Goal: Information Seeking & Learning: Check status

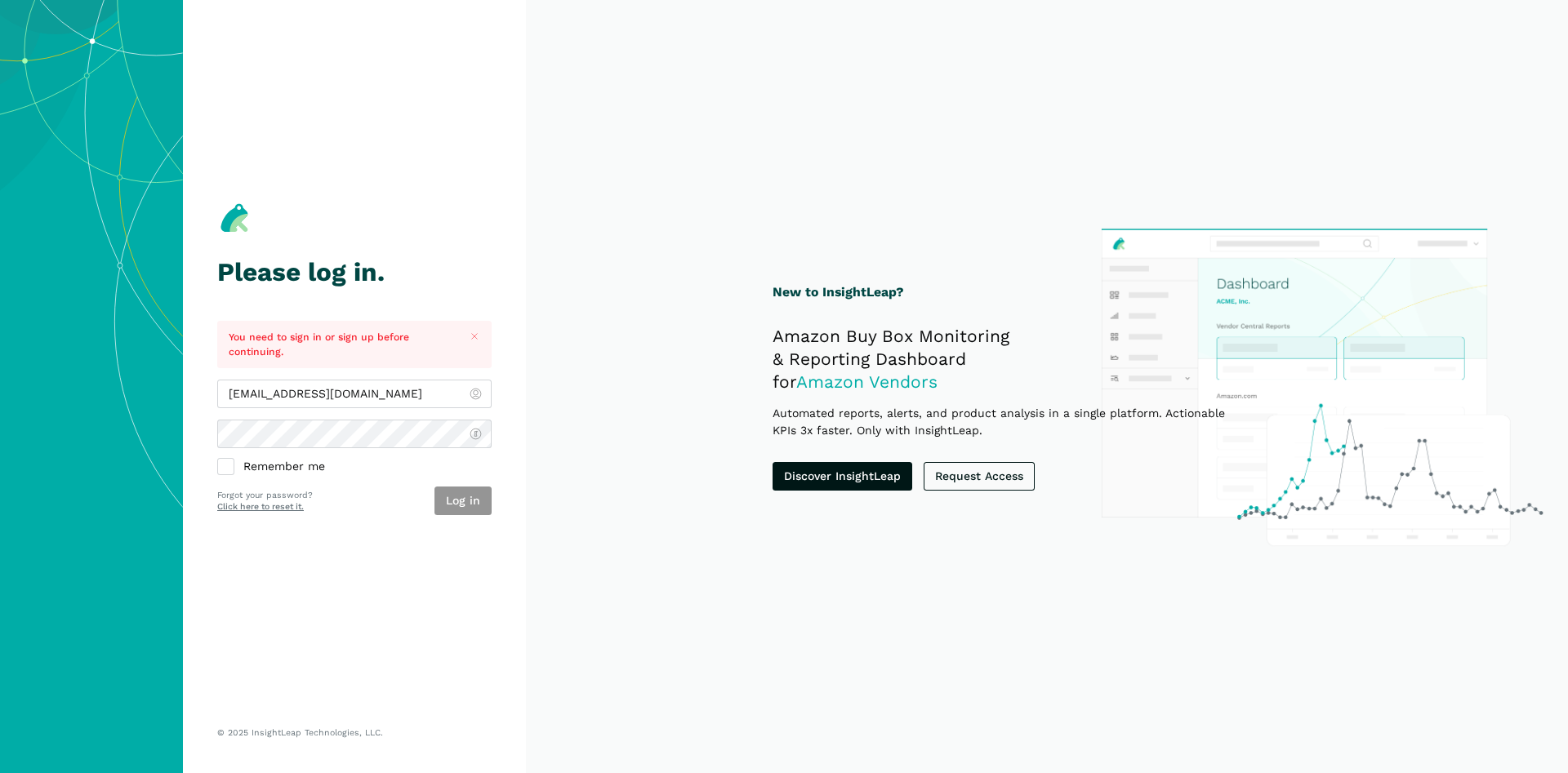
type input "[EMAIL_ADDRESS][DOMAIN_NAME]"
click at [460, 502] on button "Log in" at bounding box center [463, 501] width 57 height 29
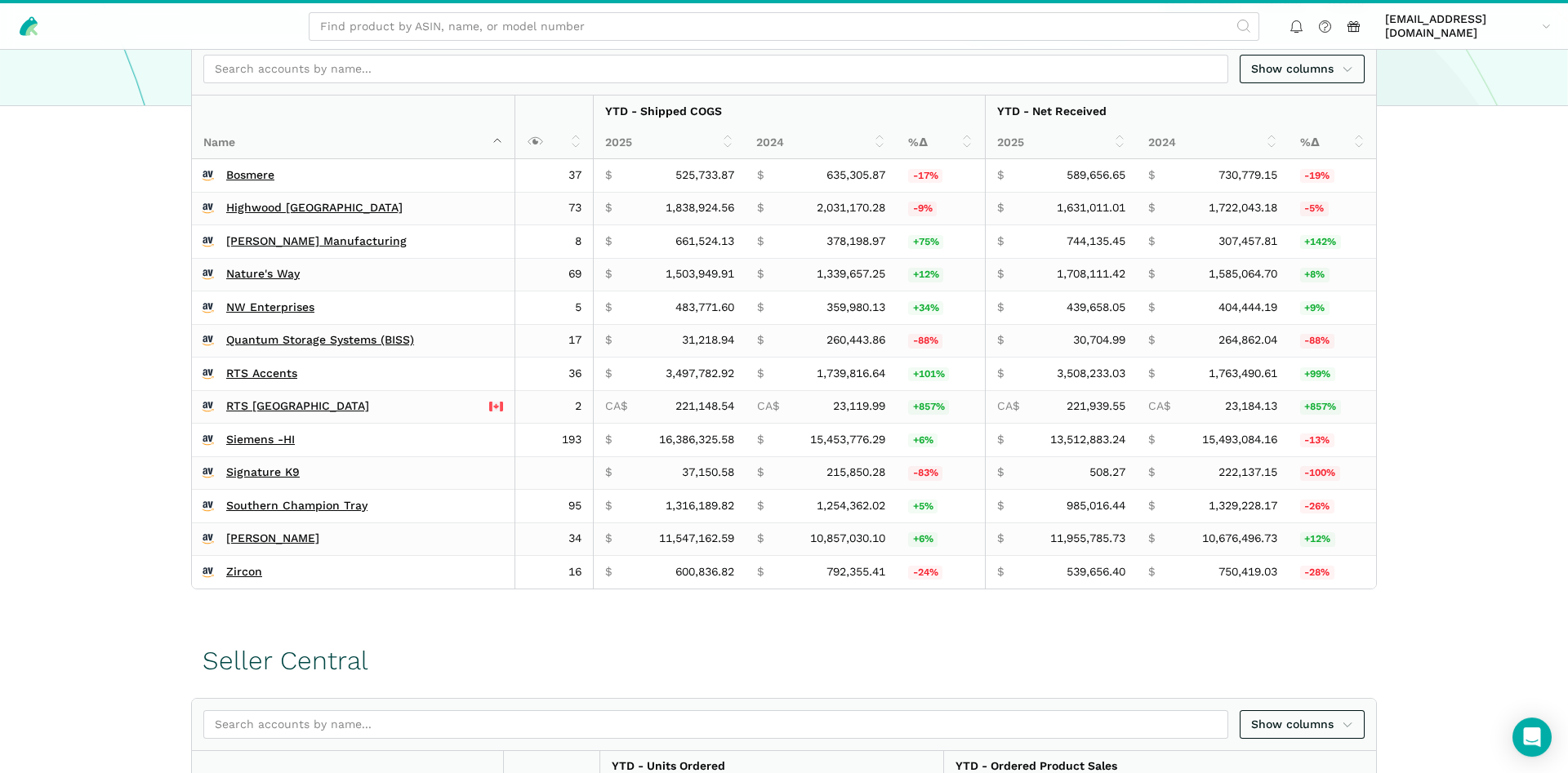
scroll to position [416, 0]
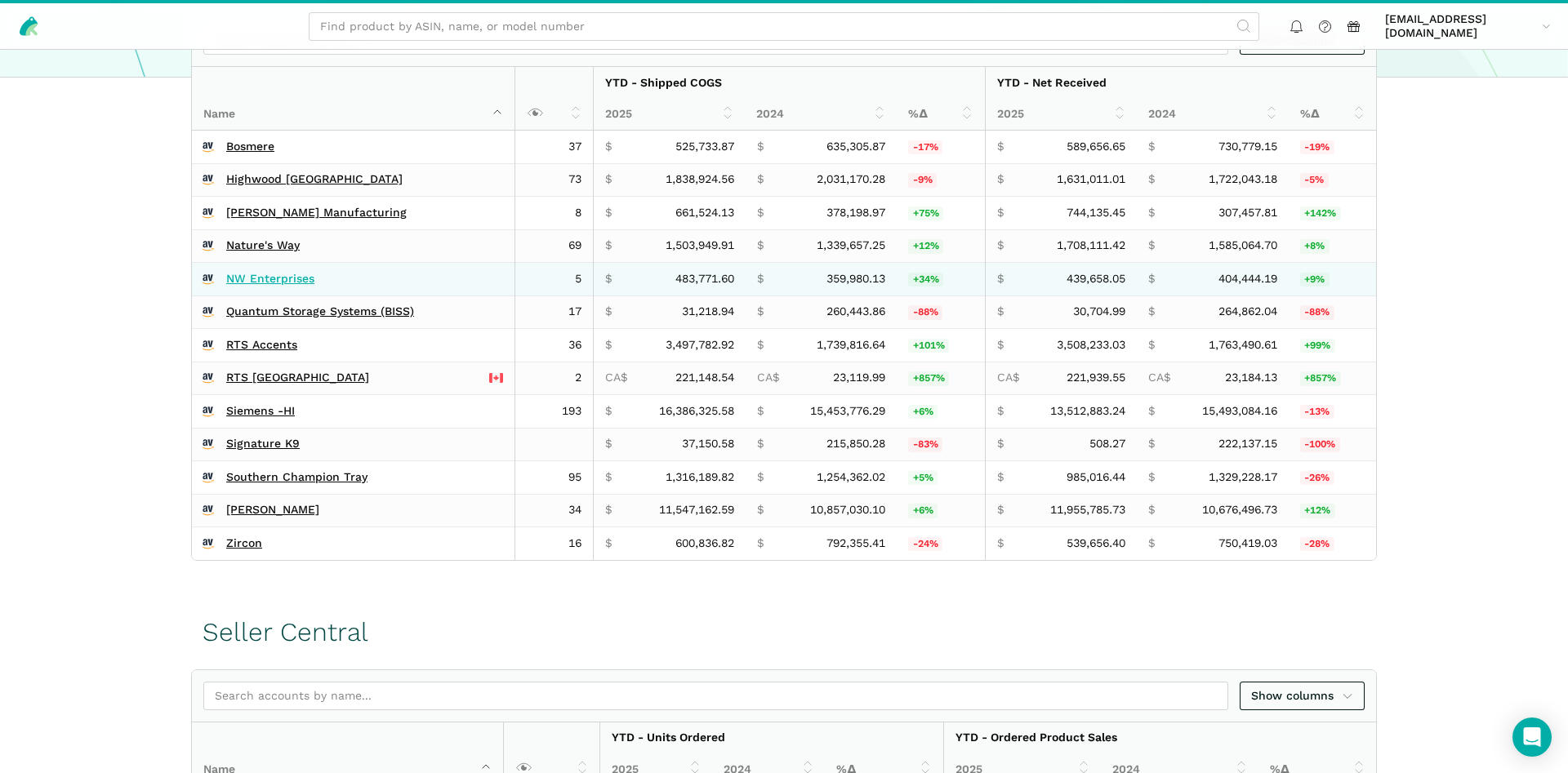
click at [252, 282] on link "NW Enterprises" at bounding box center [270, 279] width 88 height 14
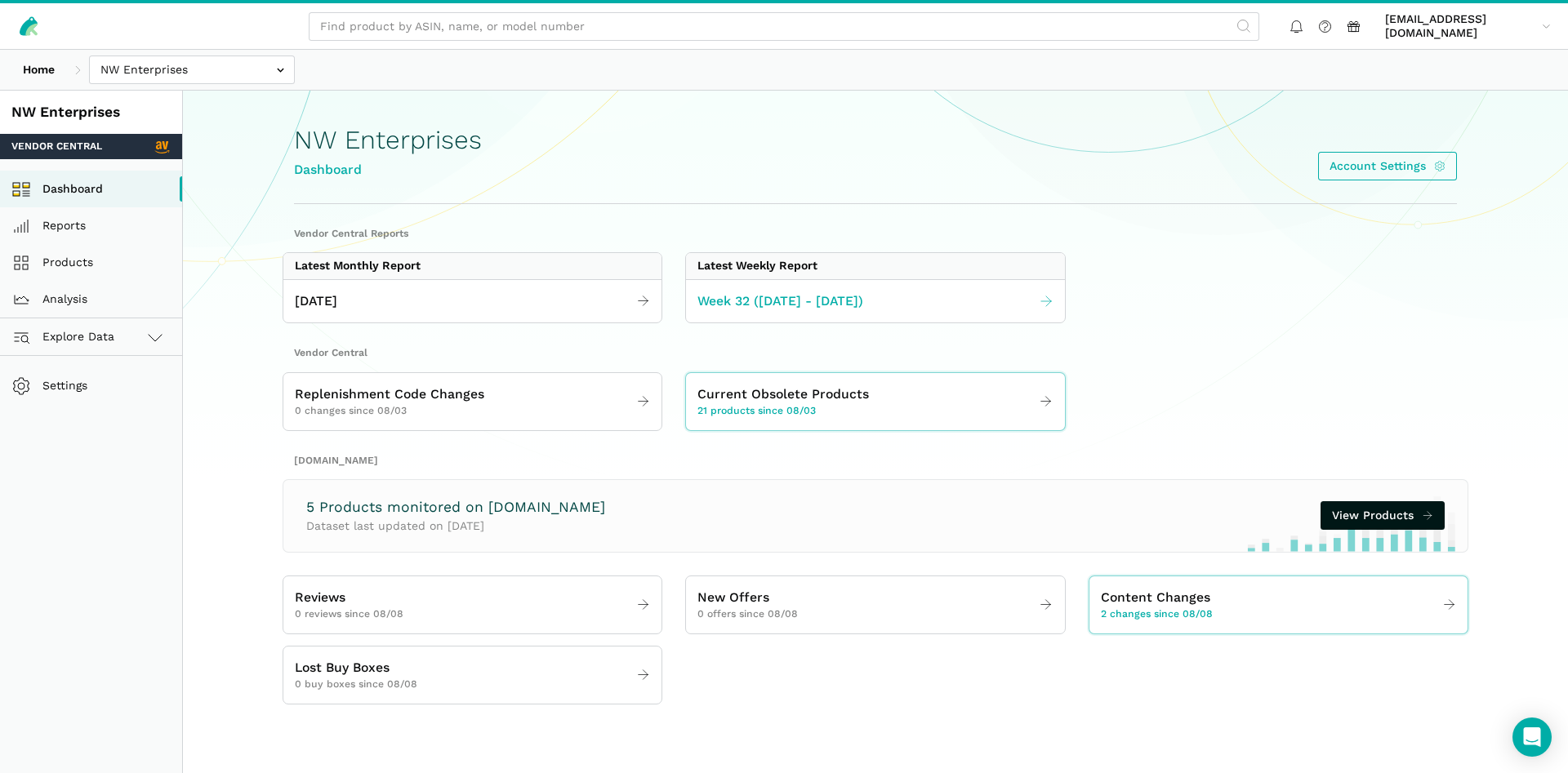
click at [904, 301] on link "Week 32 ([DATE] - [DATE])" at bounding box center [875, 301] width 378 height 31
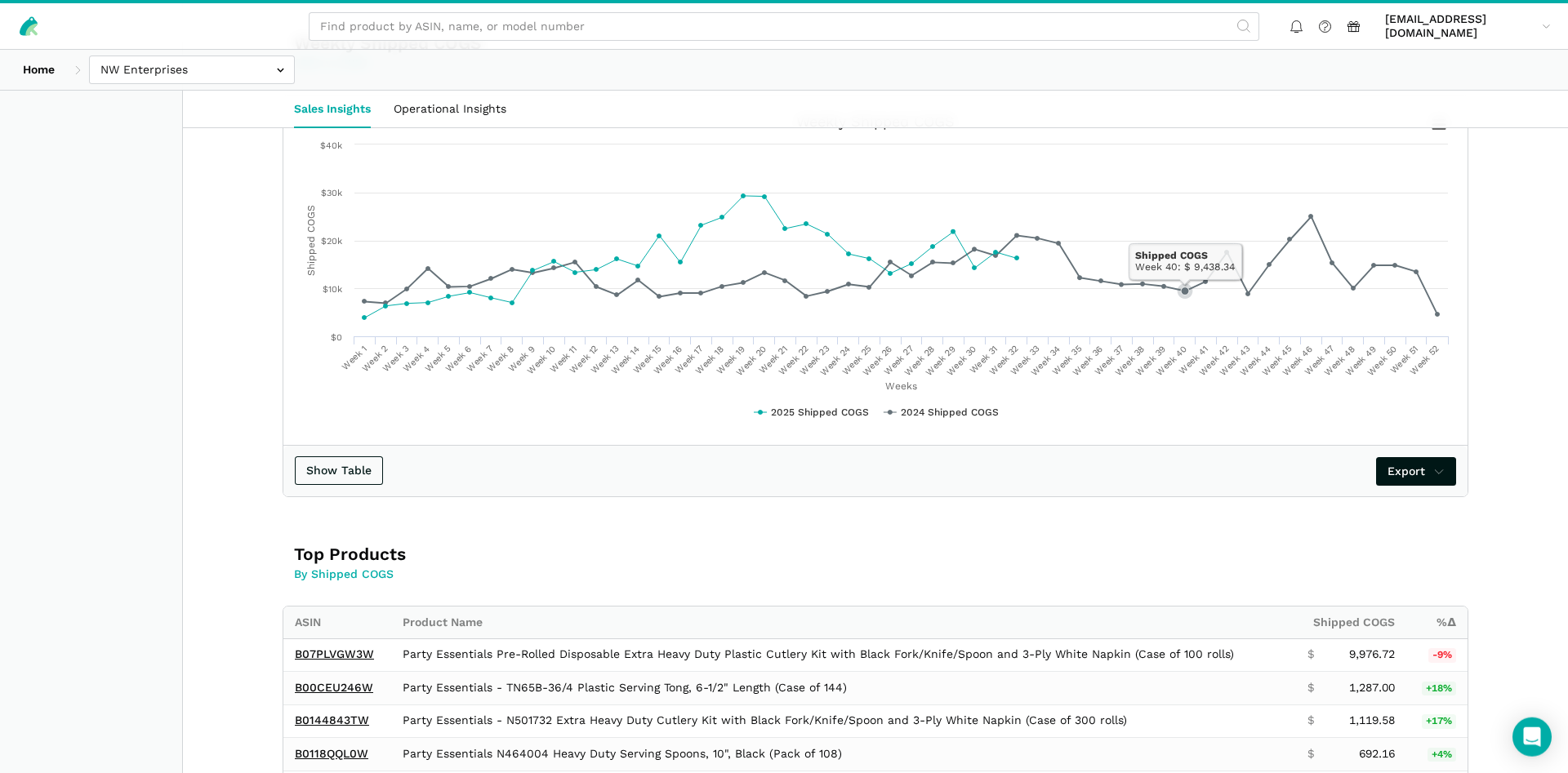
scroll to position [832, 0]
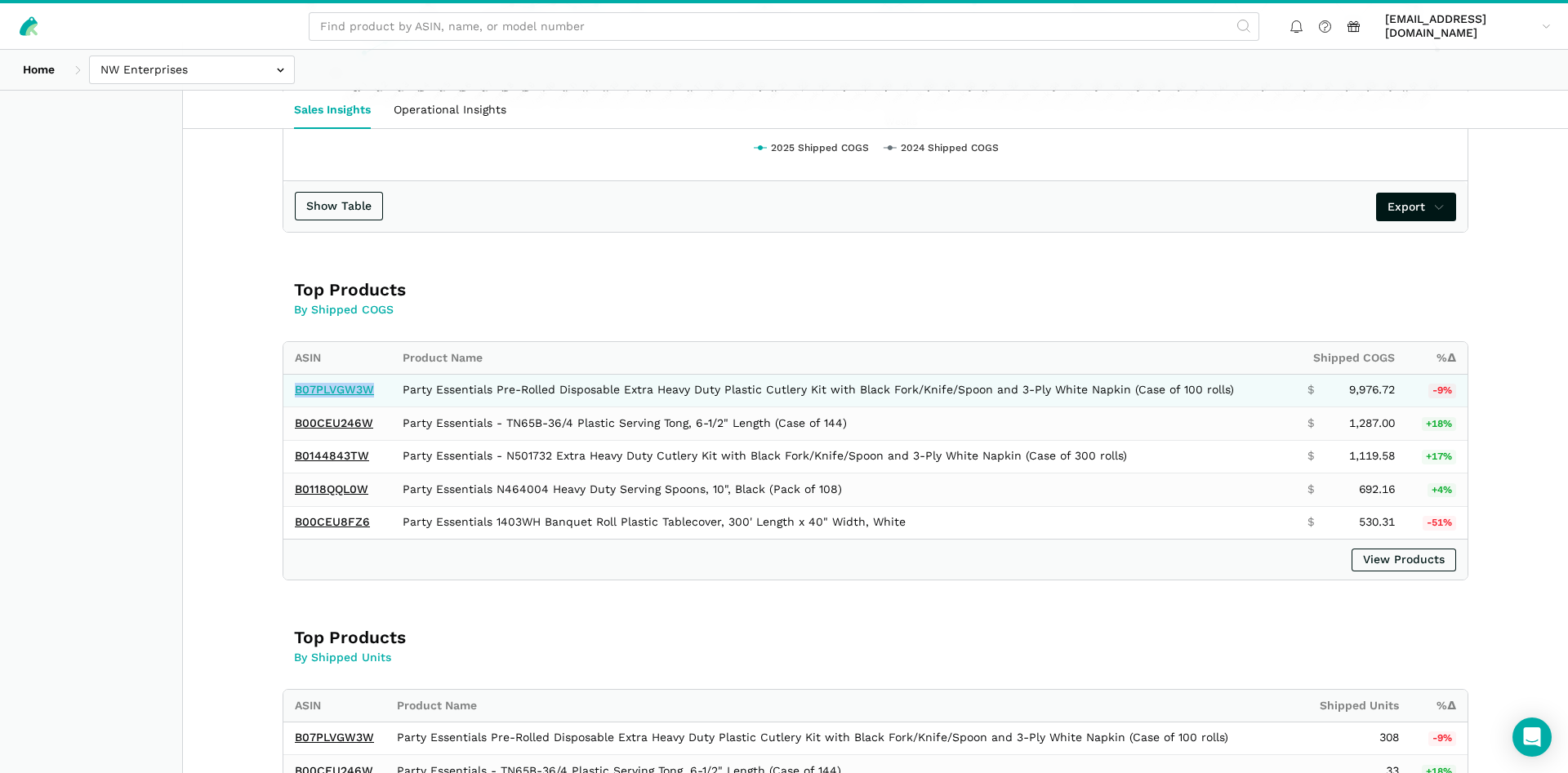
drag, startPoint x: 386, startPoint y: 384, endPoint x: 295, endPoint y: 387, distance: 91.0
click at [295, 387] on td "B07PLVGW3W" at bounding box center [337, 390] width 108 height 33
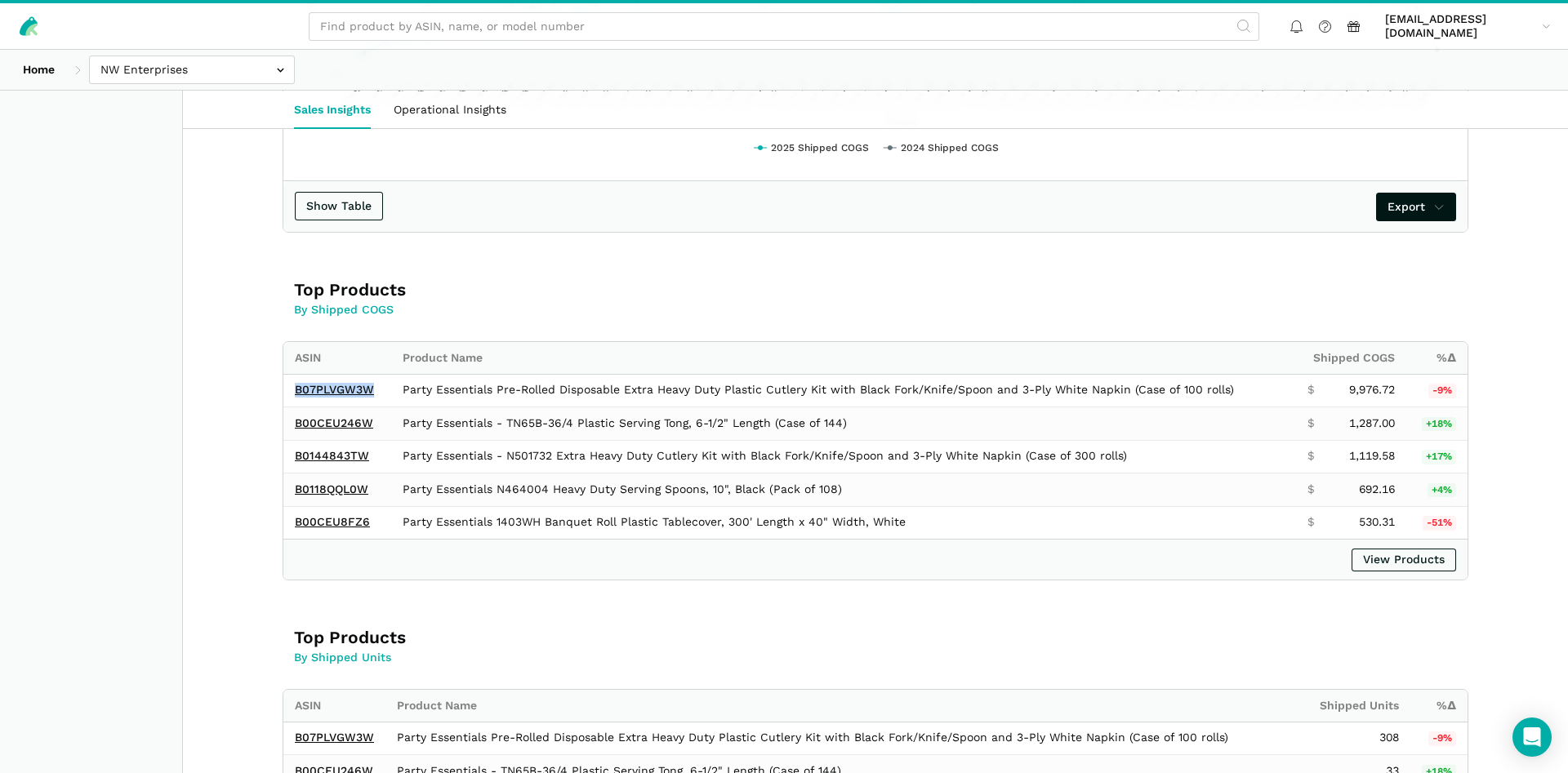
copy link "B07PLVGW3W"
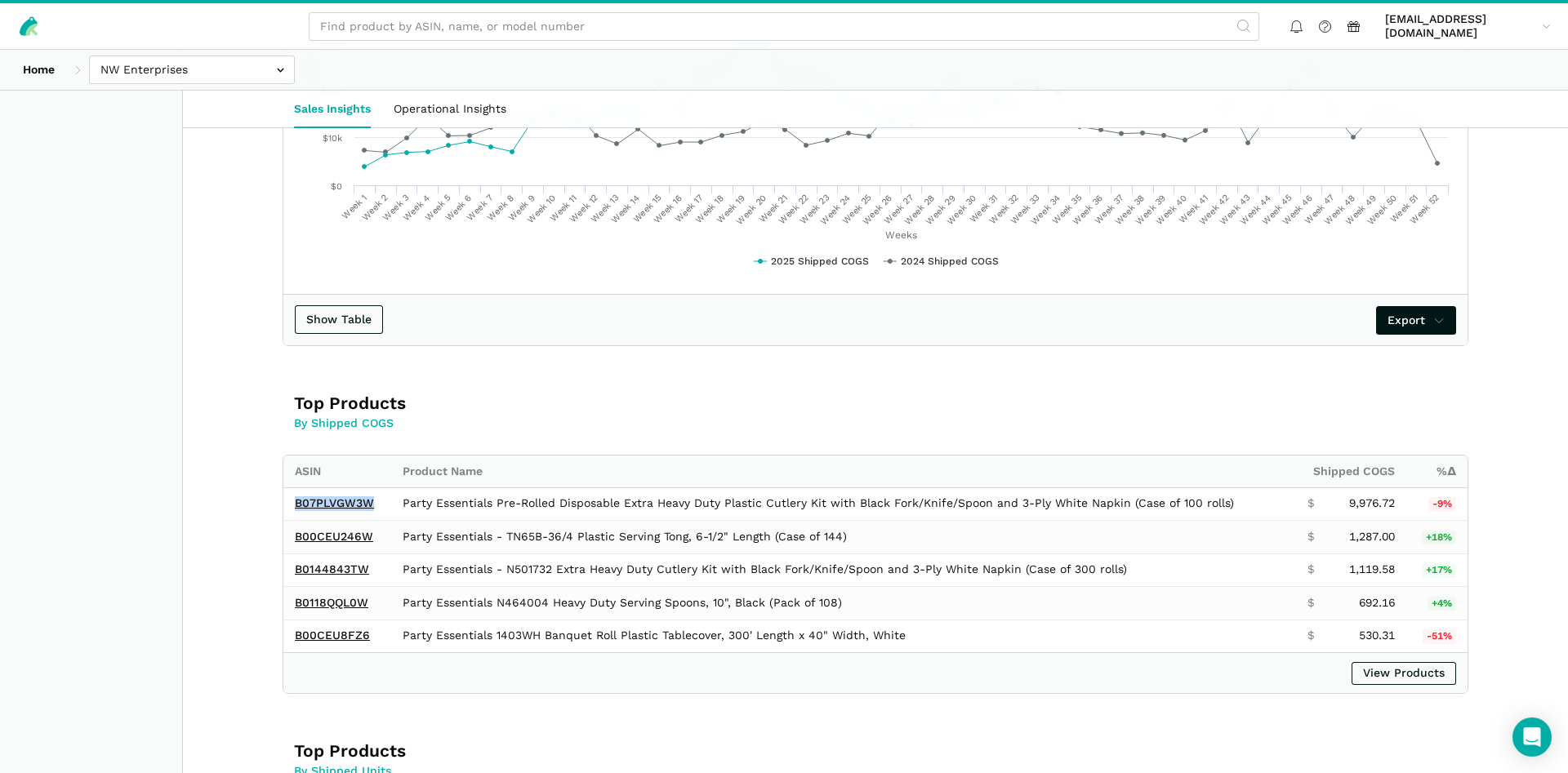
scroll to position [750, 0]
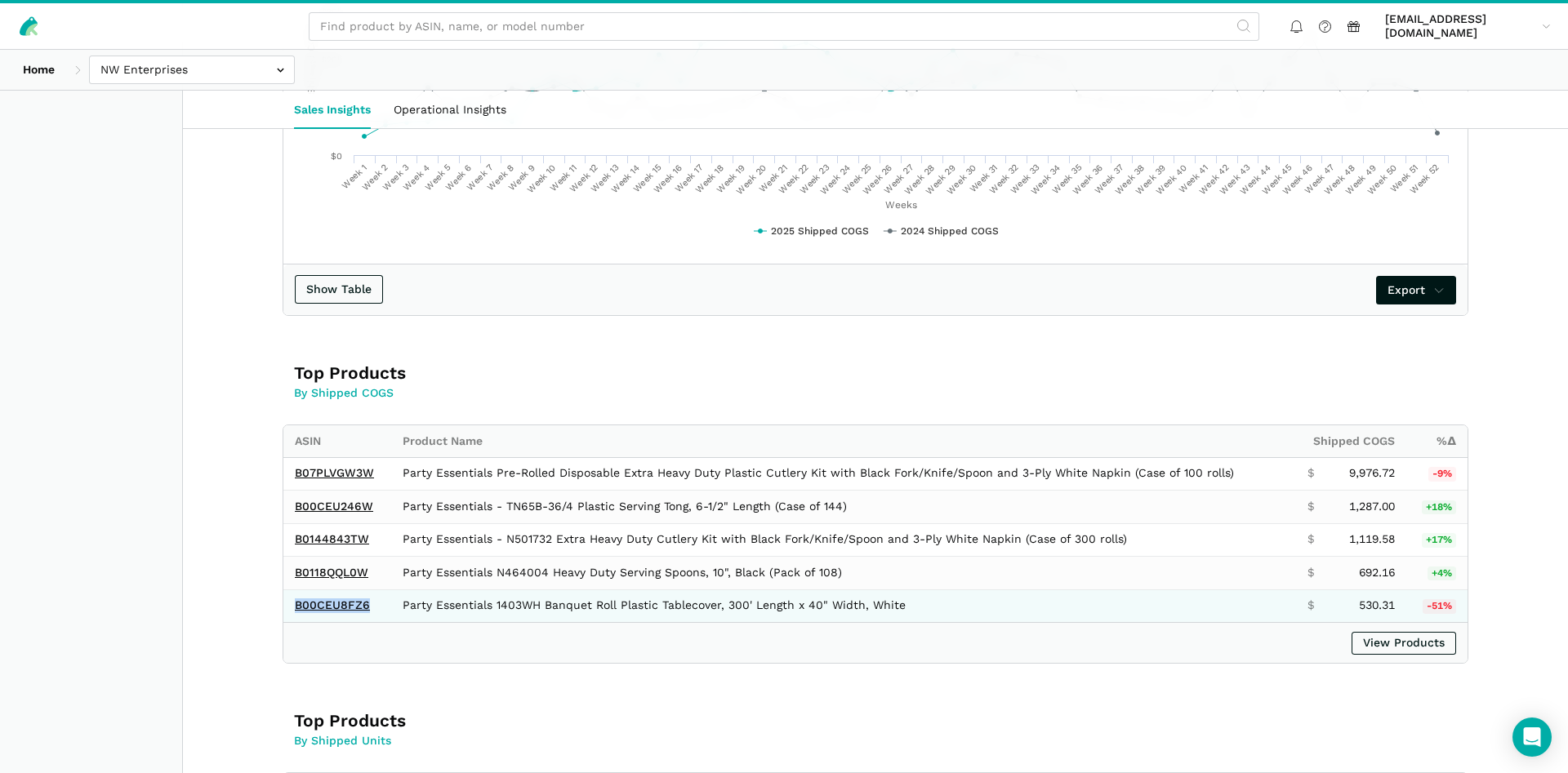
drag, startPoint x: 380, startPoint y: 611, endPoint x: 294, endPoint y: 604, distance: 86.3
click at [294, 604] on td "B00CEU8FZ6" at bounding box center [337, 605] width 108 height 32
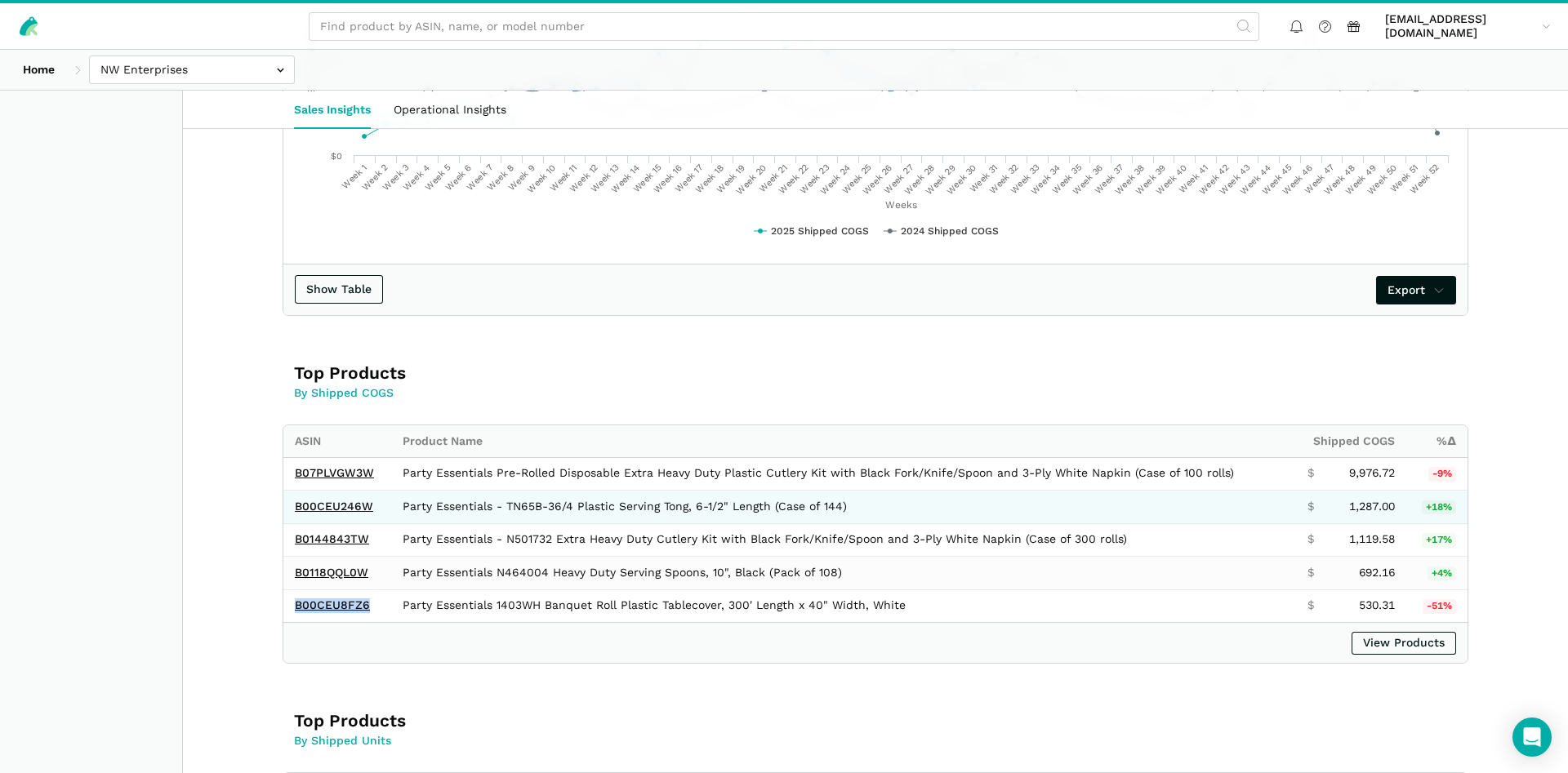
copy link "B00CEU8FZ6"
